Goal: Entertainment & Leisure: Browse casually

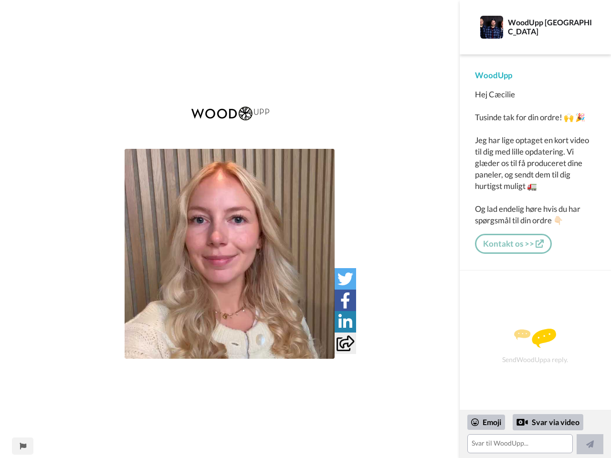
click at [230, 123] on img at bounding box center [230, 113] width 90 height 33
click at [230, 254] on img at bounding box center [230, 254] width 210 height 210
click at [345, 279] on icon at bounding box center [345, 279] width 16 height 16
click at [345, 300] on icon at bounding box center [345, 301] width 10 height 16
click at [345, 322] on icon at bounding box center [345, 322] width 14 height 16
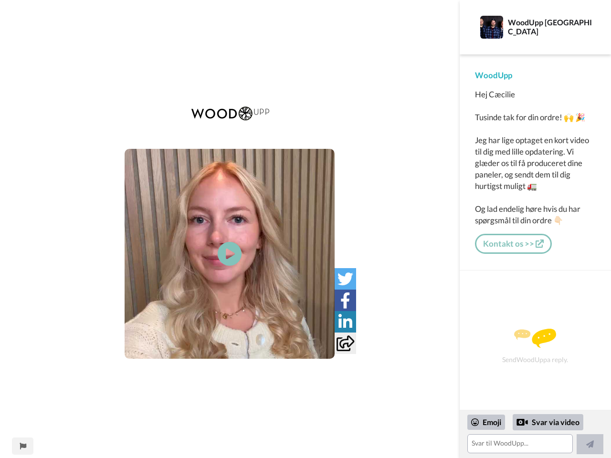
click at [345, 343] on icon at bounding box center [346, 344] width 18 height 16
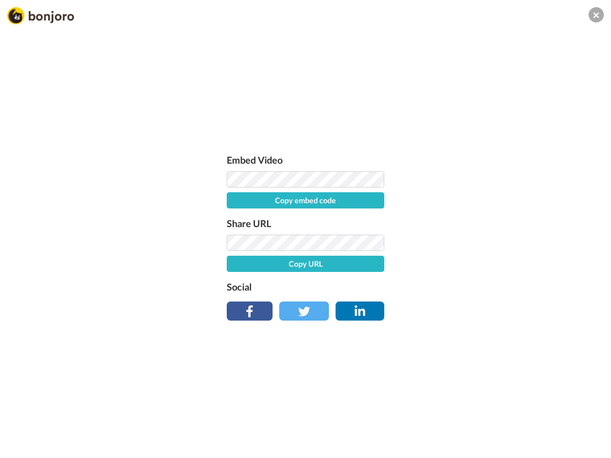
click at [22, 446] on div "Embed Video Copy embed code Share URL Copy URL Social" at bounding box center [305, 281] width 611 height 458
click at [535, 434] on div "Embed Video Copy embed code Share URL Copy URL Social" at bounding box center [305, 281] width 611 height 458
click at [486, 422] on div "Embed Video Copy embed code Share URL Copy URL Social" at bounding box center [305, 281] width 611 height 458
click at [548, 422] on div "Embed Video Copy embed code Share URL Copy URL Social" at bounding box center [305, 281] width 611 height 458
